Goal: Find contact information: Find contact information

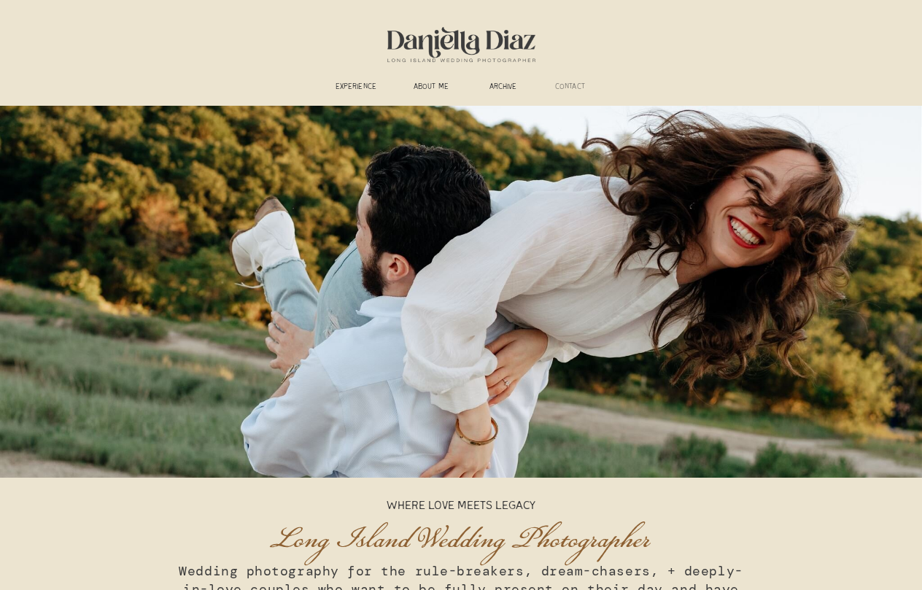
click at [565, 85] on h3 "CONTACT" at bounding box center [570, 87] width 46 height 11
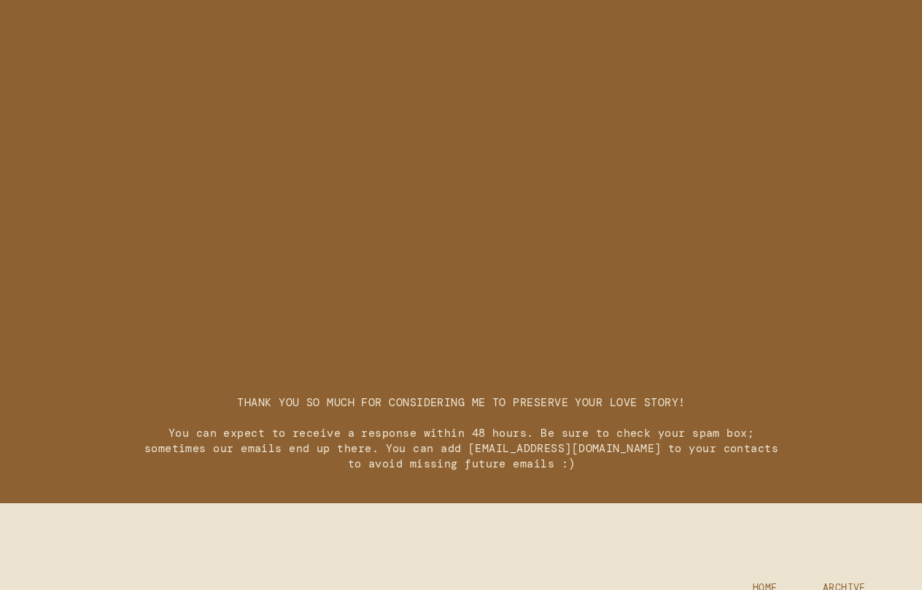
scroll to position [2046, 0]
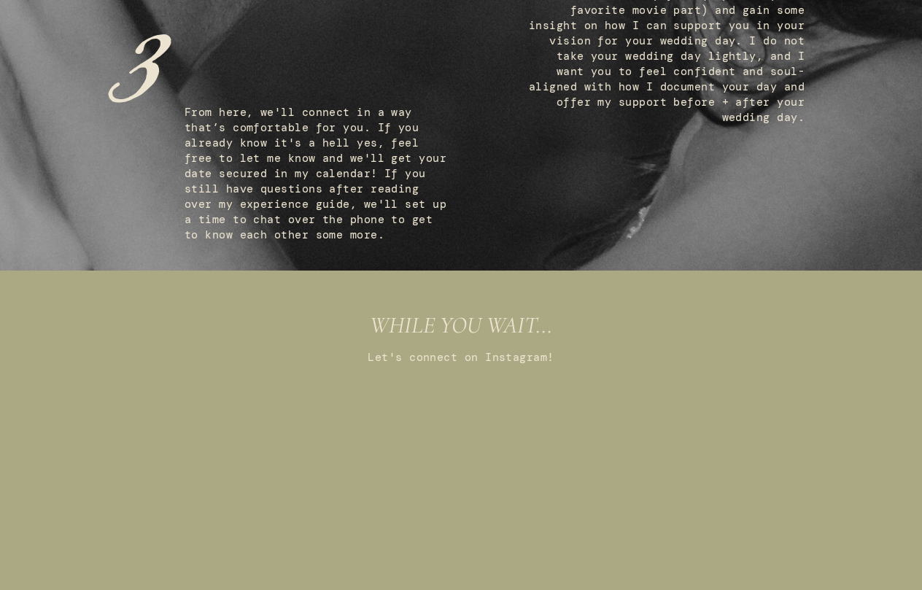
scroll to position [522, 0]
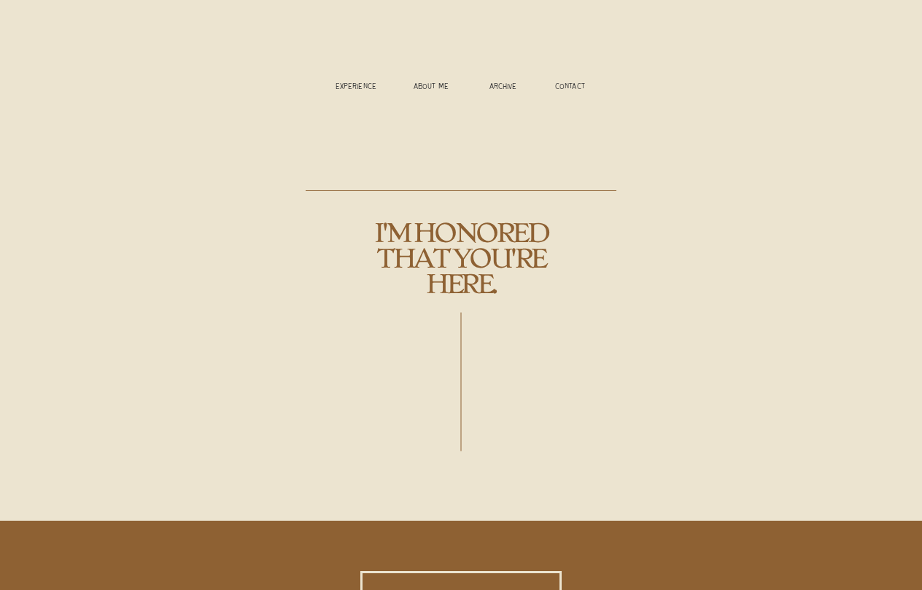
scroll to position [2046, 0]
